Goal: Task Accomplishment & Management: Manage account settings

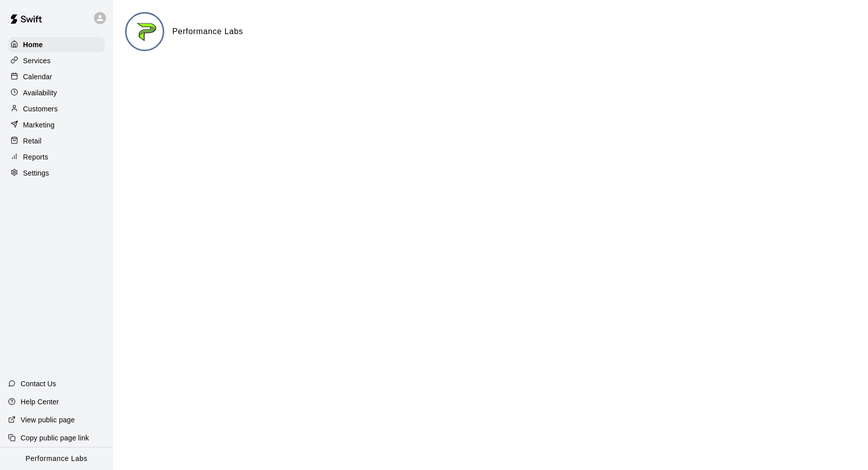
click at [51, 59] on div "Services" at bounding box center [56, 60] width 97 height 15
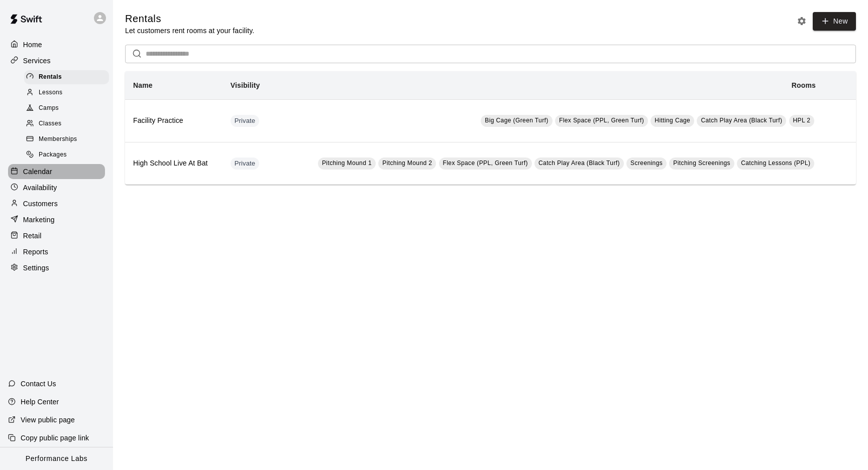
click at [41, 172] on p "Calendar" at bounding box center [37, 172] width 29 height 10
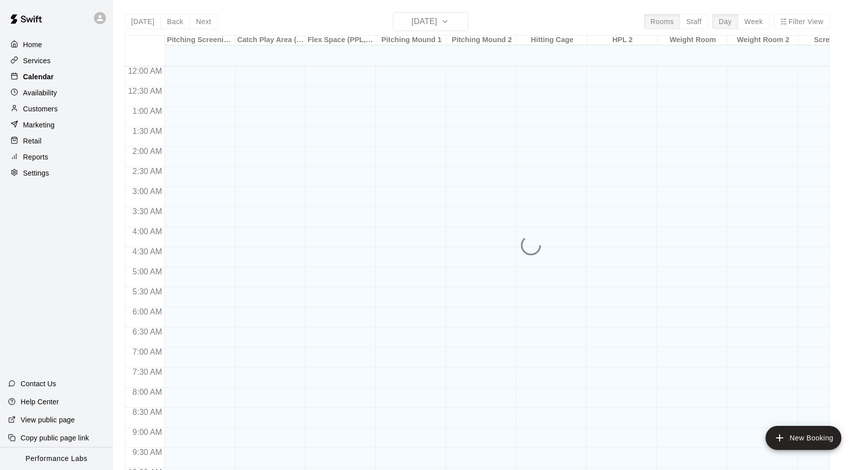
scroll to position [519, 0]
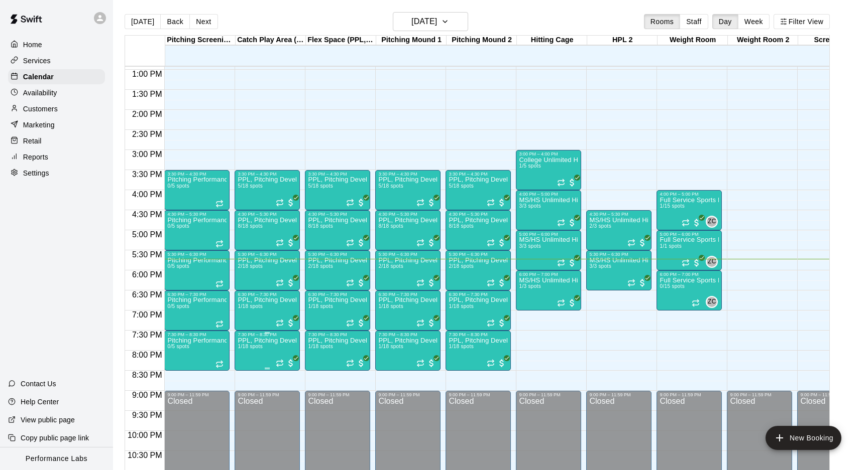
click at [248, 368] on img "edit" at bounding box center [249, 373] width 12 height 12
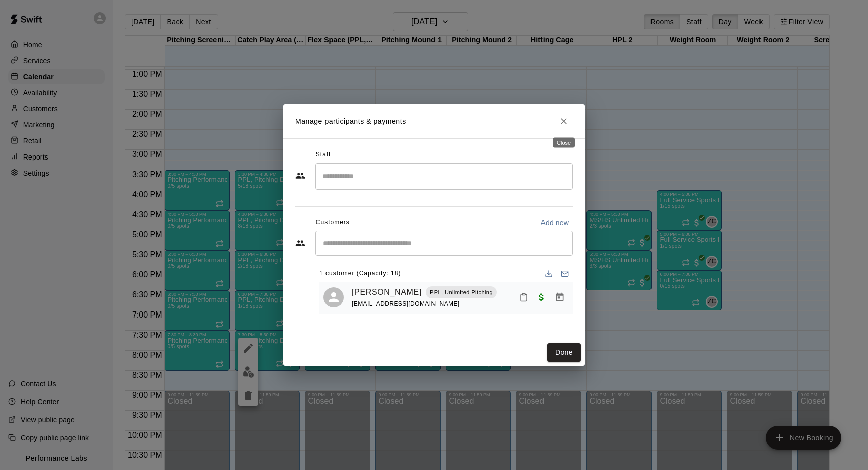
click at [563, 122] on icon "Close" at bounding box center [563, 121] width 6 height 6
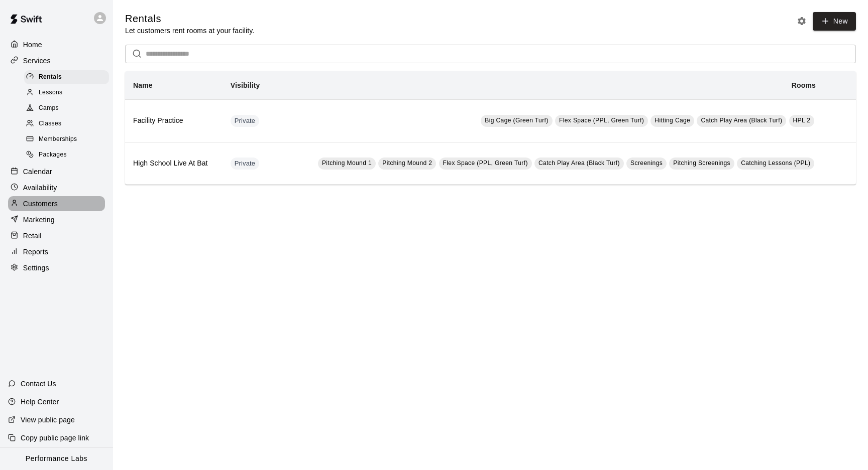
click at [46, 199] on p "Customers" at bounding box center [40, 204] width 35 height 10
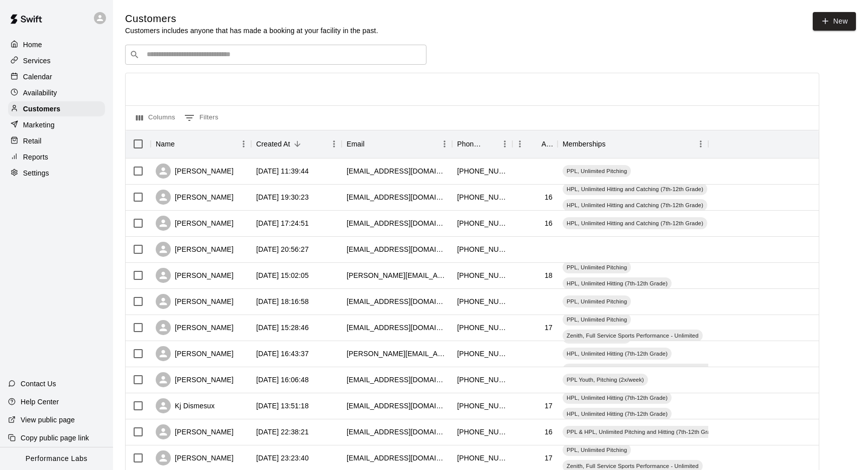
click at [345, 50] on input "Search customers by name or email" at bounding box center [283, 55] width 278 height 10
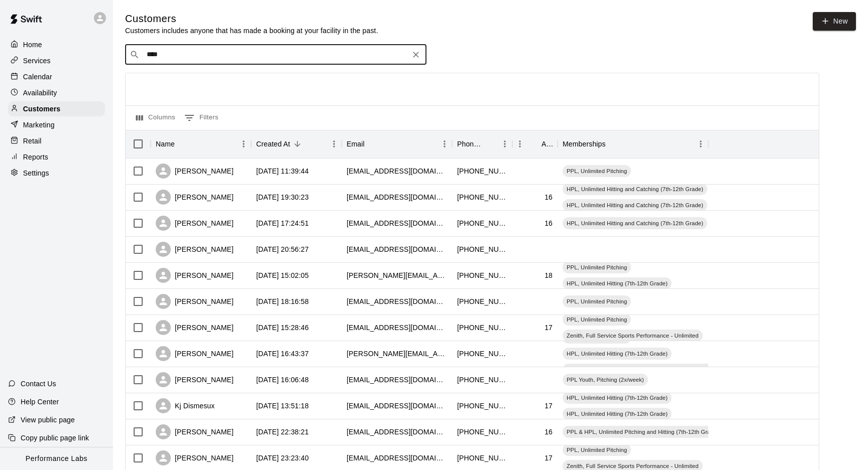
type input "*****"
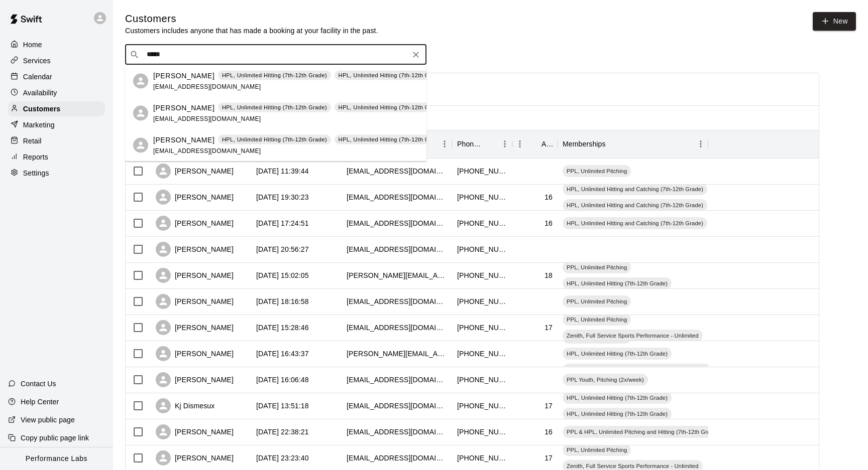
click at [307, 82] on div "[PERSON_NAME] HPL, Unlimited Hitting (7th-12th Grade) HPL, Unlimited Hitting (7…" at bounding box center [300, 81] width 294 height 22
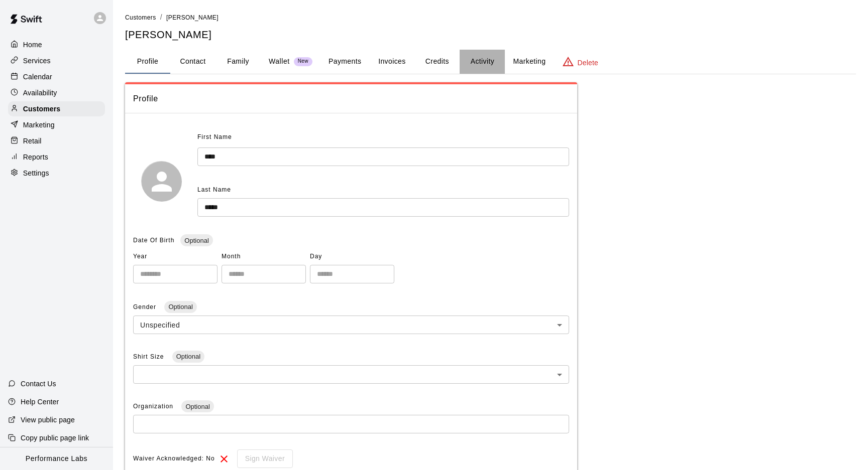
click at [493, 64] on button "Activity" at bounding box center [481, 62] width 45 height 24
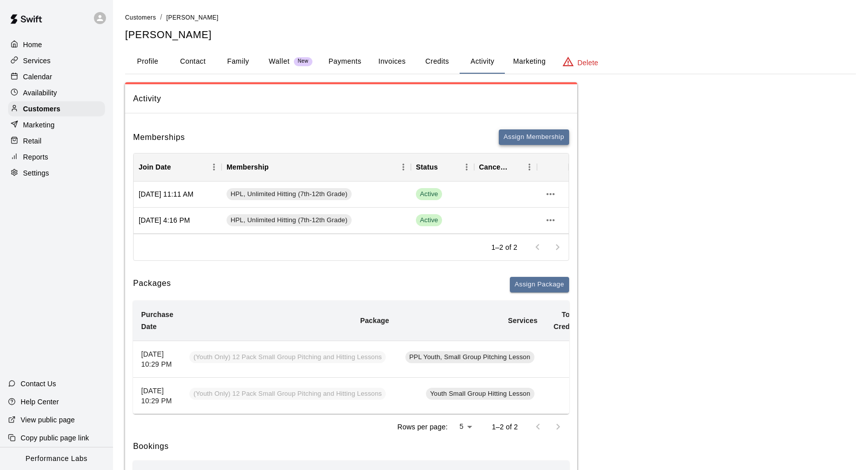
click at [534, 130] on button "Assign Membership" at bounding box center [534, 138] width 70 height 16
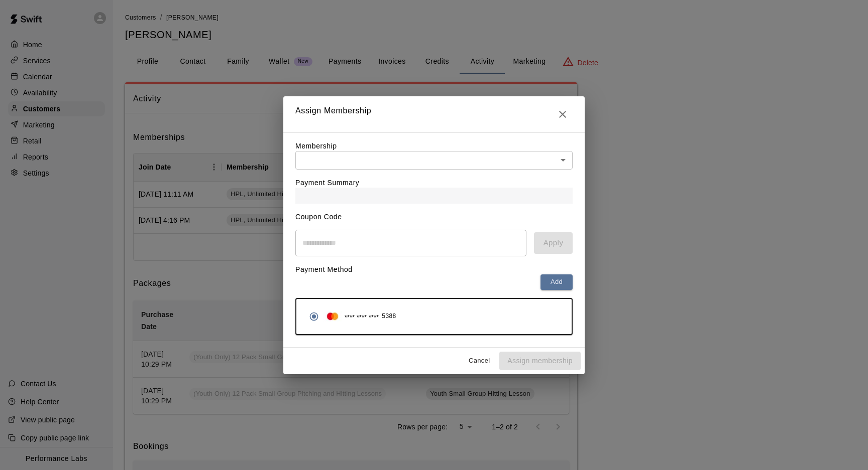
click at [464, 179] on div "Payment Summary" at bounding box center [433, 187] width 277 height 34
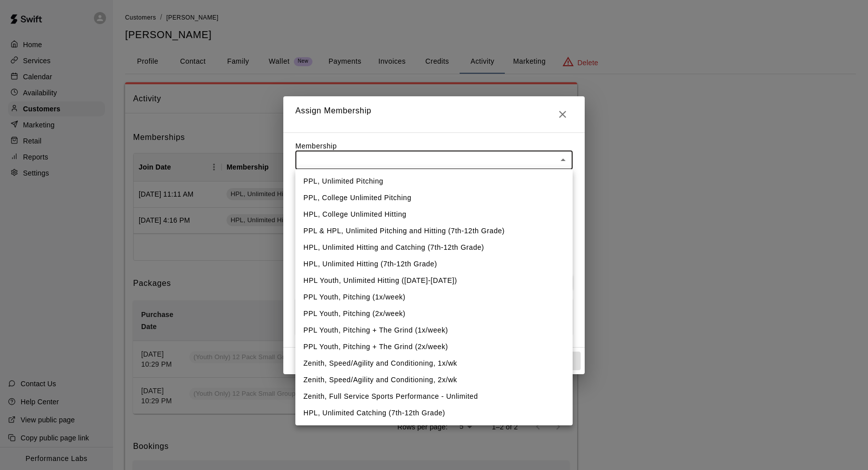
click at [445, 178] on li "PPL, Unlimited Pitching" at bounding box center [433, 181] width 277 height 17
type input "**********"
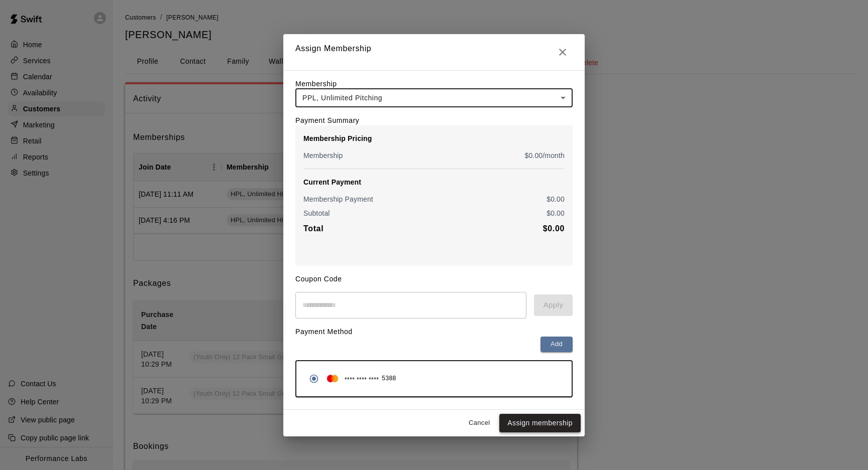
click at [559, 425] on button "Assign membership" at bounding box center [539, 423] width 81 height 19
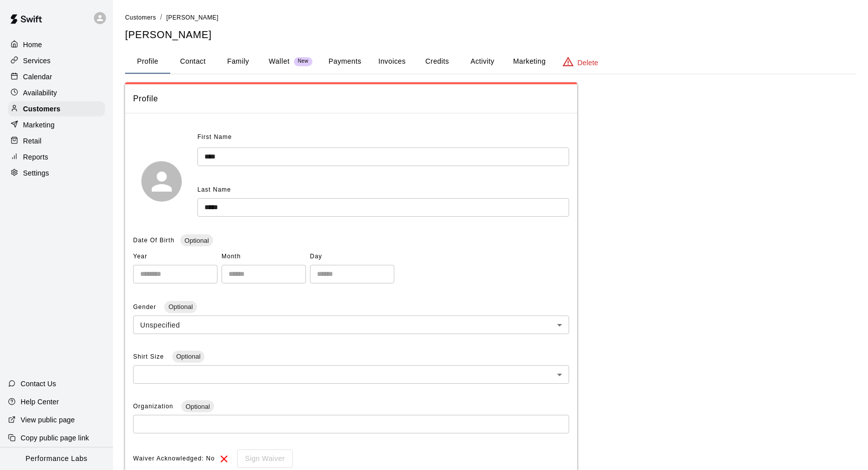
click at [135, 22] on li "Customers" at bounding box center [140, 17] width 31 height 11
click at [139, 20] on span "Customers" at bounding box center [140, 17] width 31 height 7
